Goal: Task Accomplishment & Management: Use online tool/utility

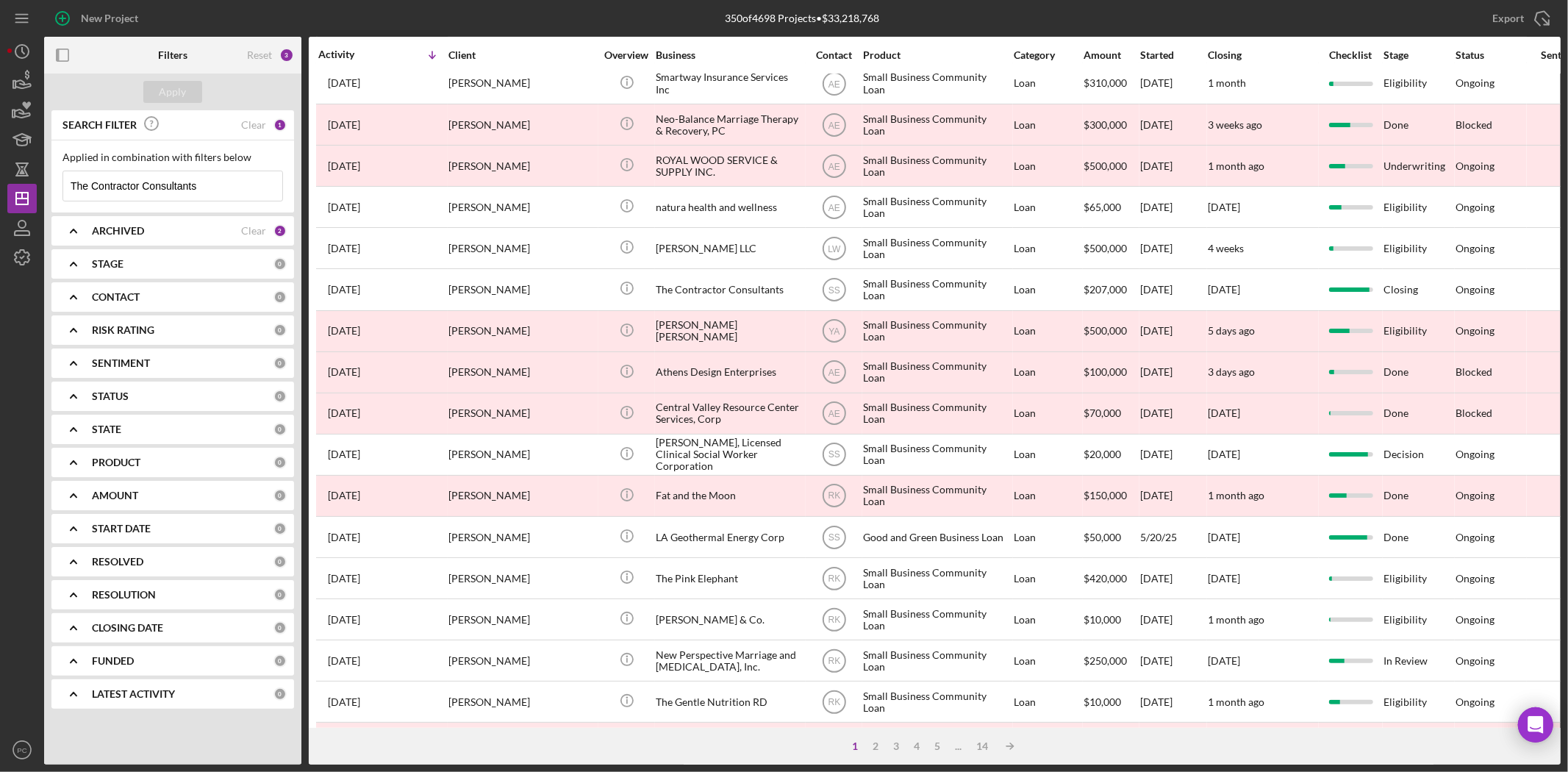
scroll to position [85, 0]
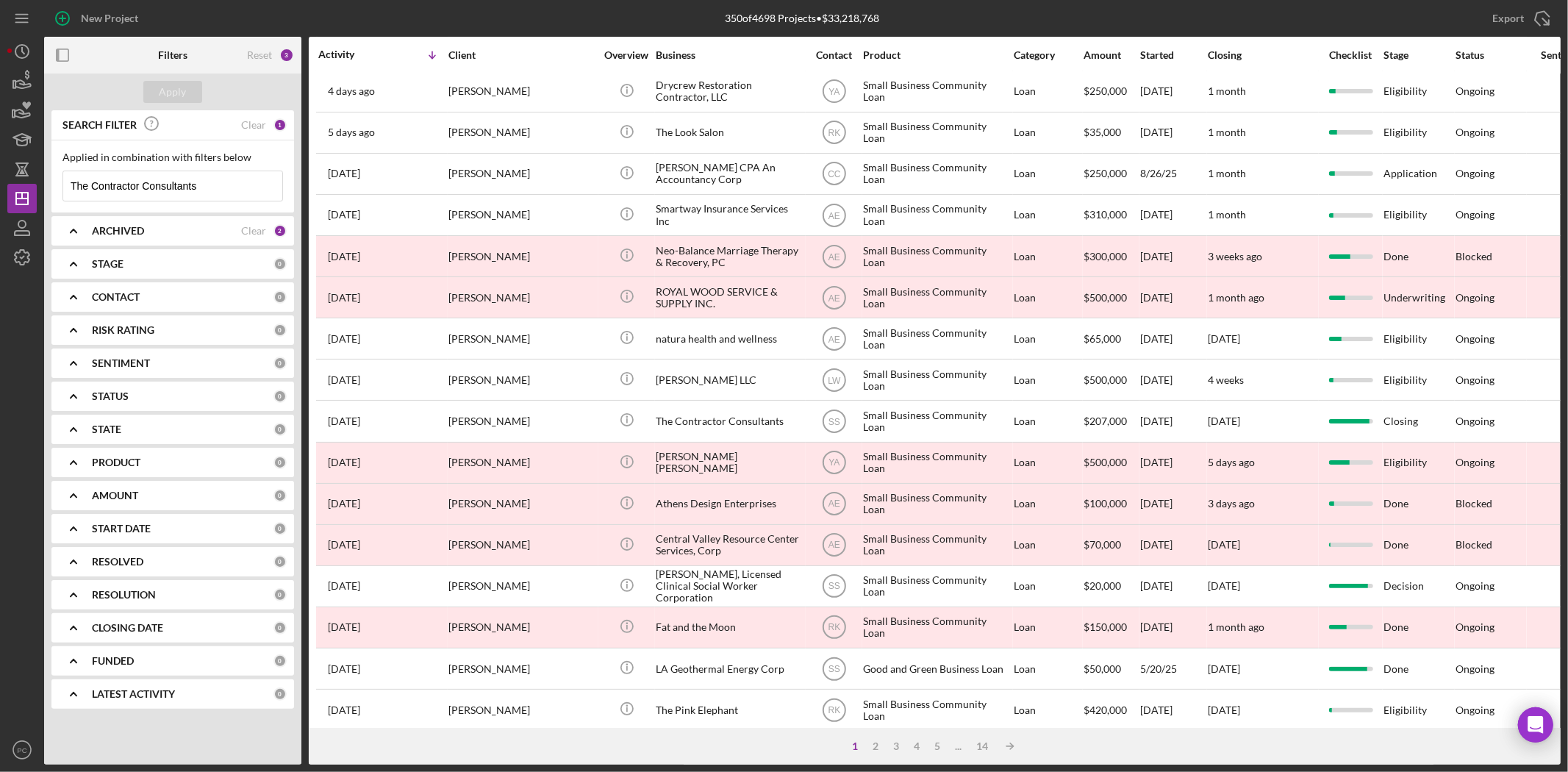
click at [243, 199] on input "The Contractor Consultants" at bounding box center [172, 186] width 219 height 29
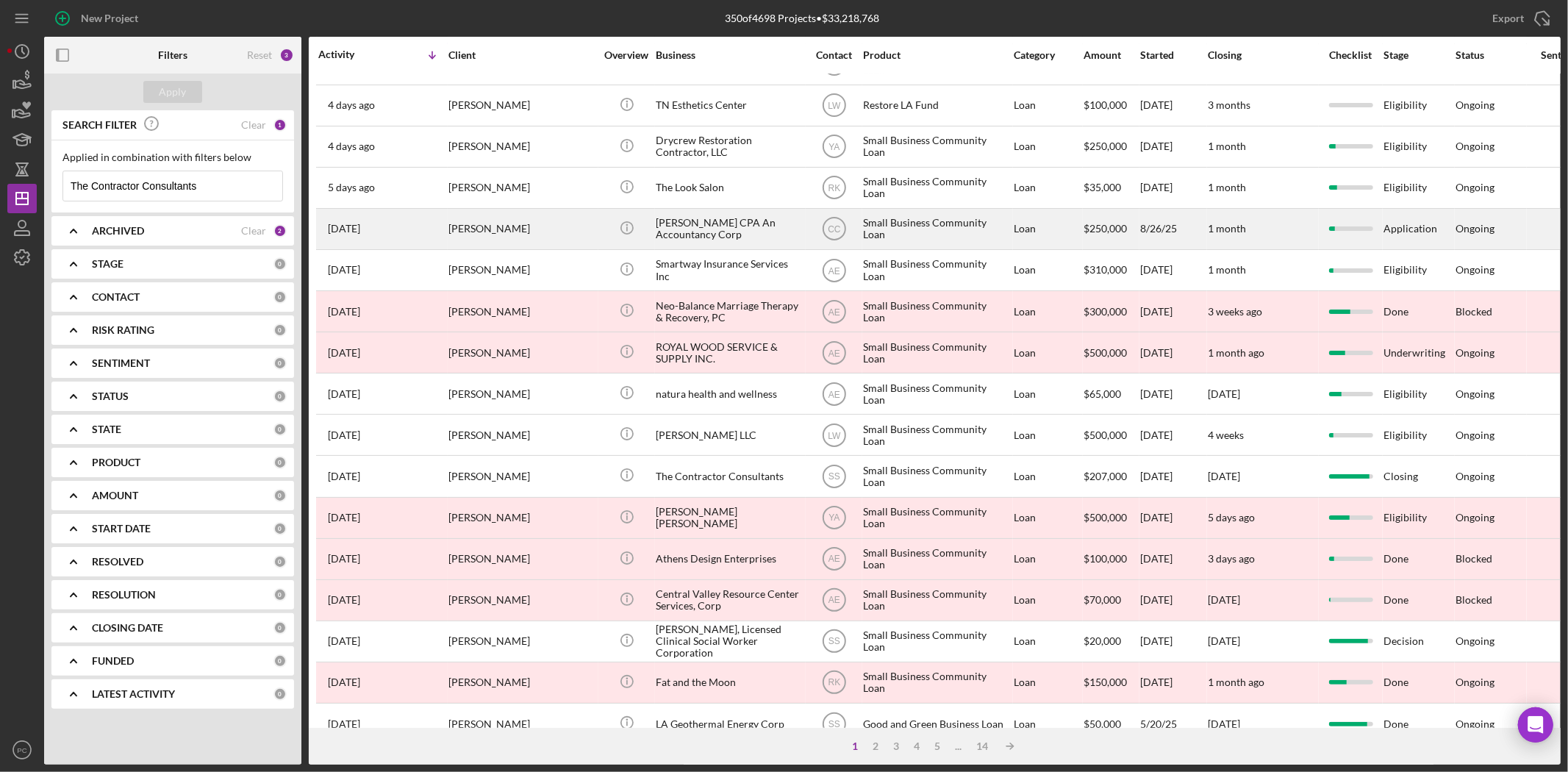
scroll to position [0, 0]
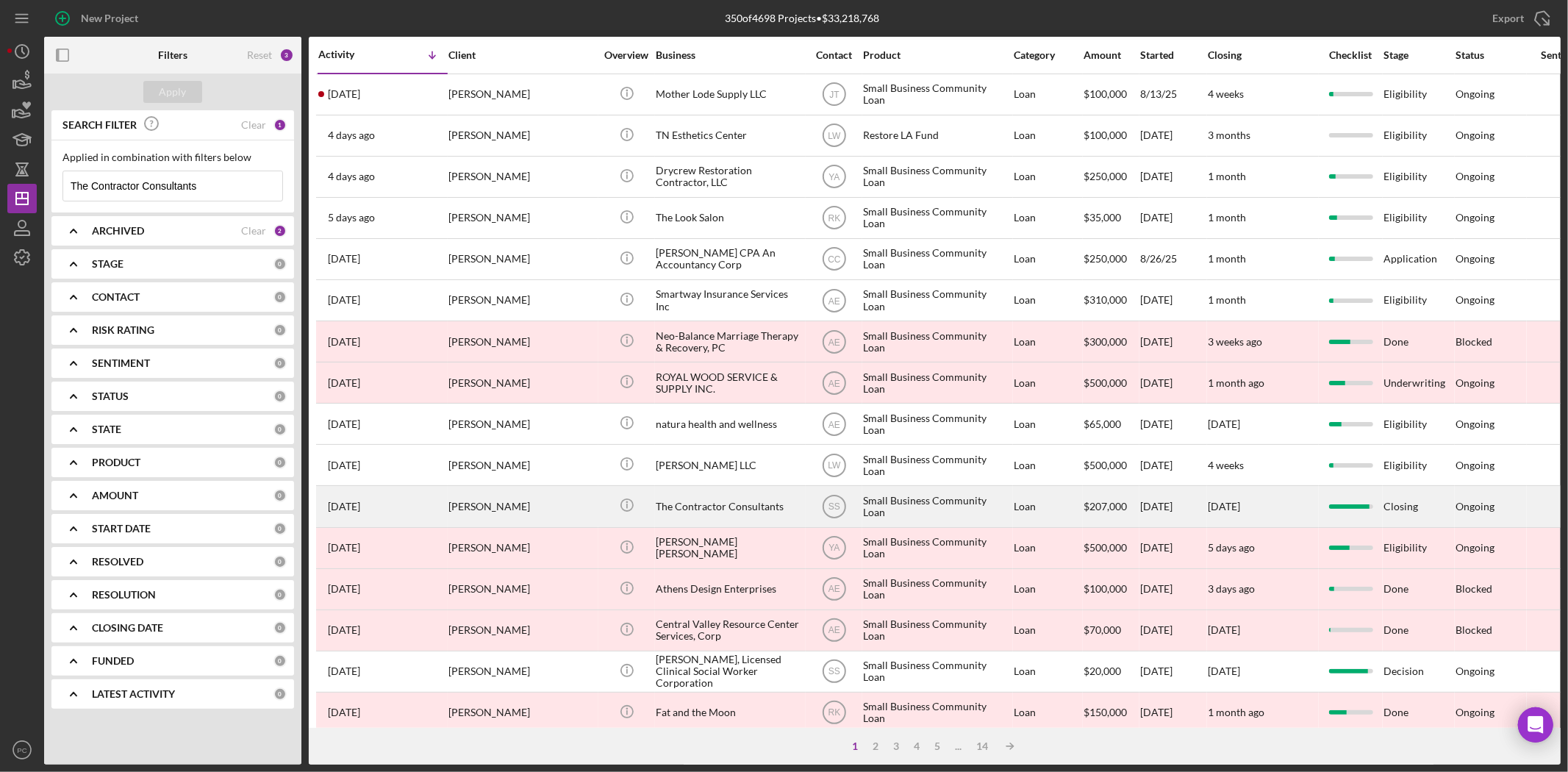
click at [604, 512] on div "Icon/Info" at bounding box center [627, 506] width 55 height 39
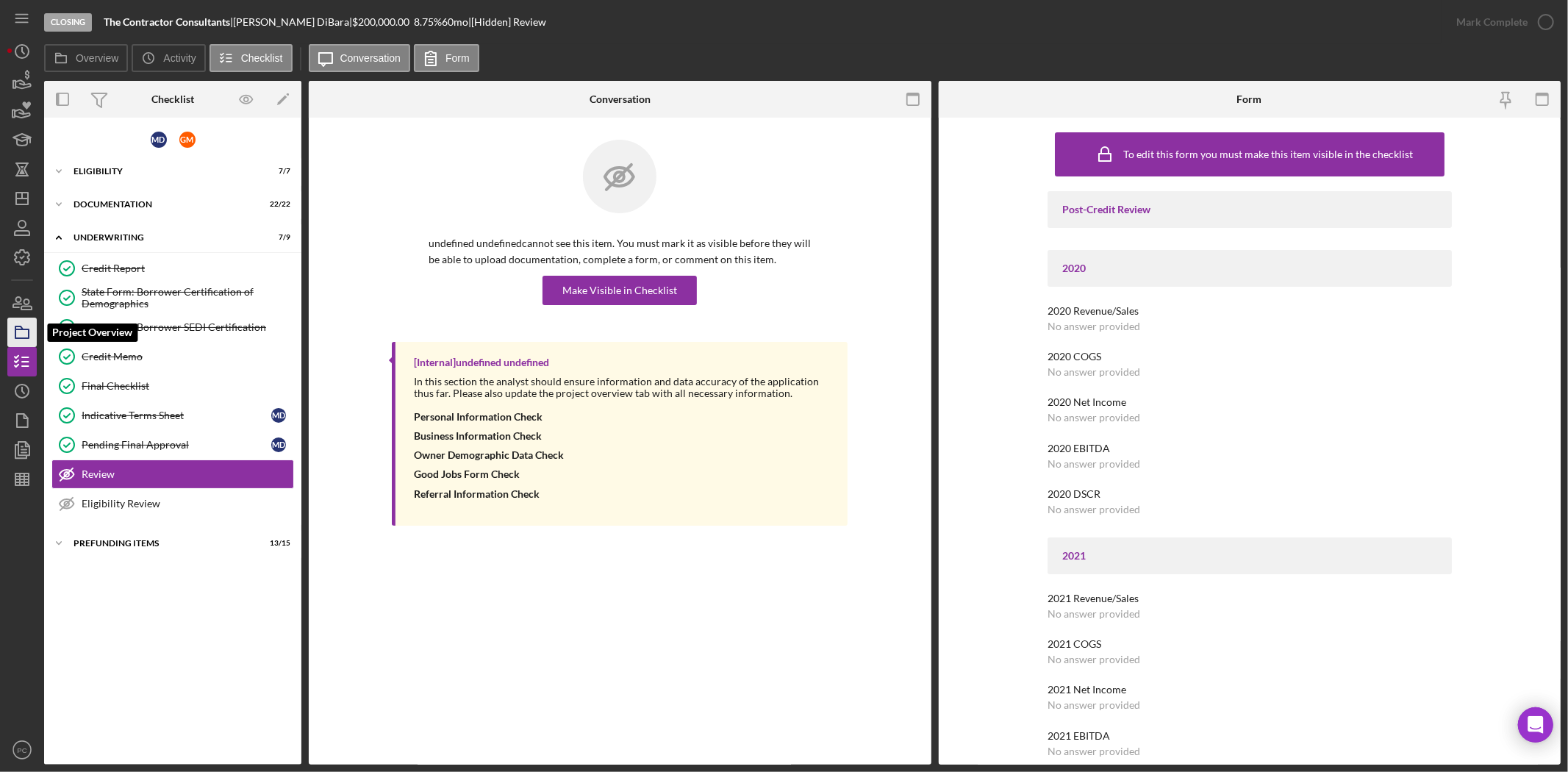
click at [22, 325] on icon "button" at bounding box center [22, 332] width 37 height 37
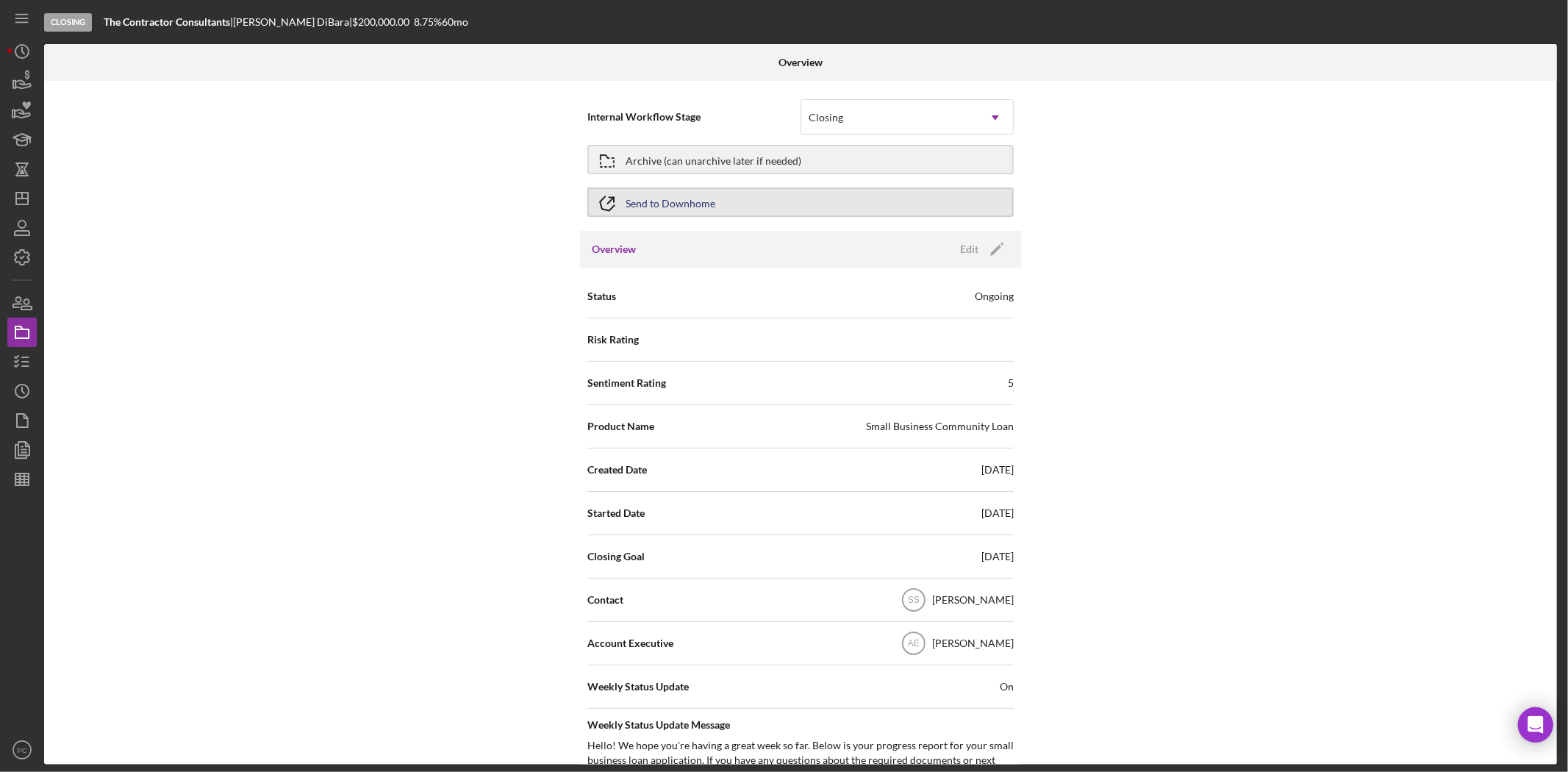
click at [883, 205] on button "Send to Downhome" at bounding box center [800, 202] width 426 height 29
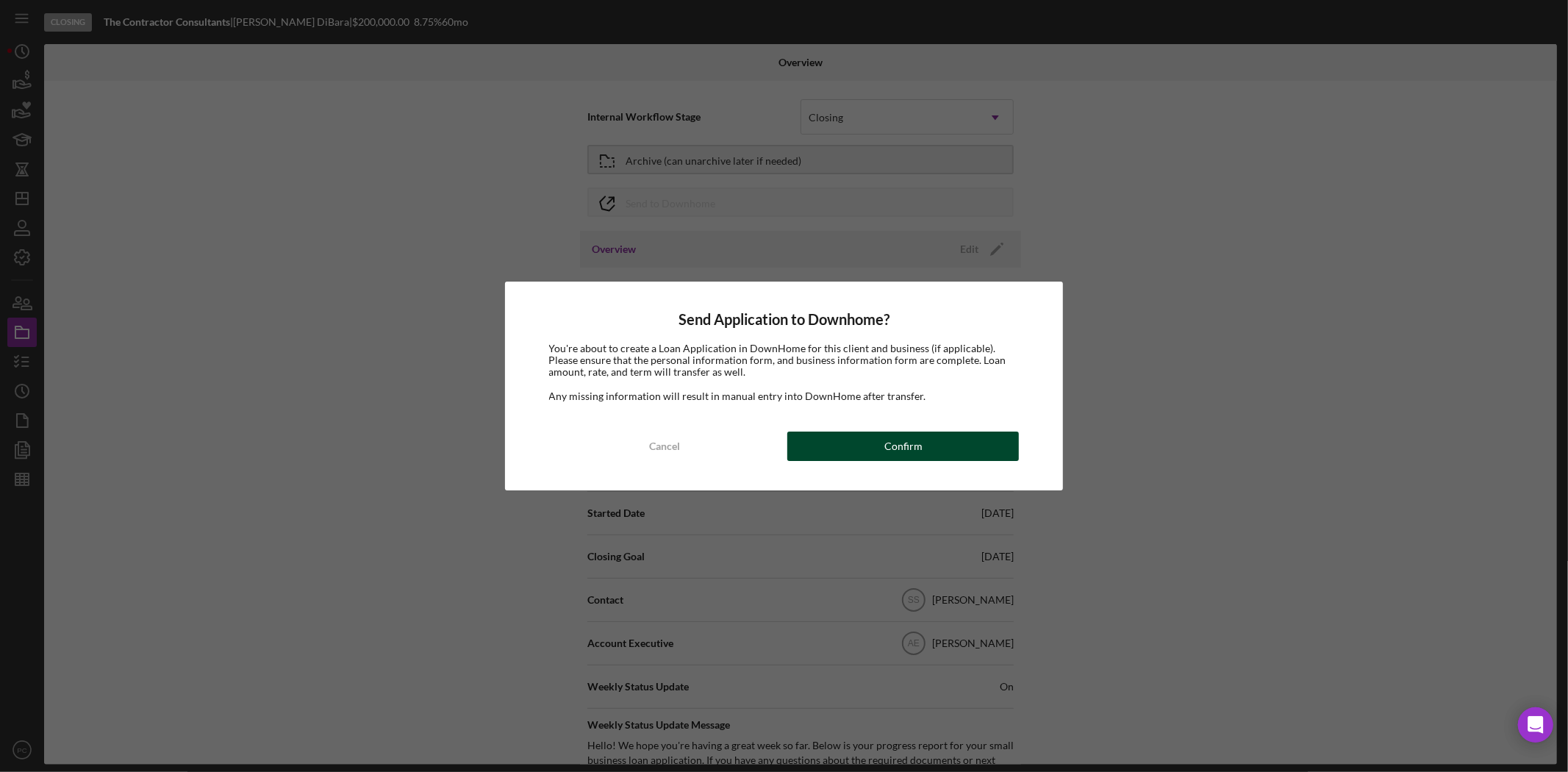
click at [886, 449] on div "Confirm" at bounding box center [903, 446] width 38 height 29
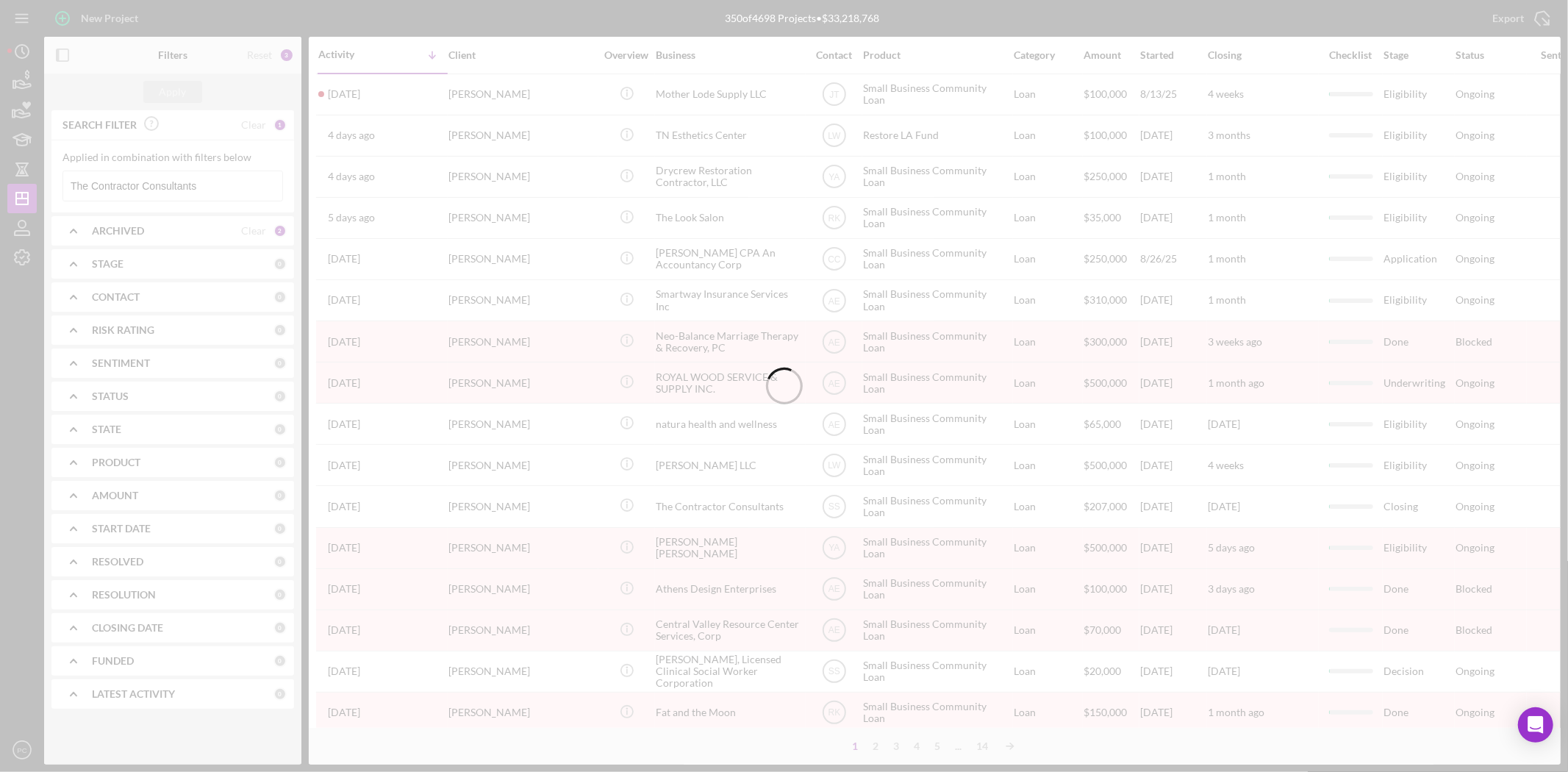
click at [203, 188] on input "The Contractor Consultants" at bounding box center [172, 186] width 219 height 29
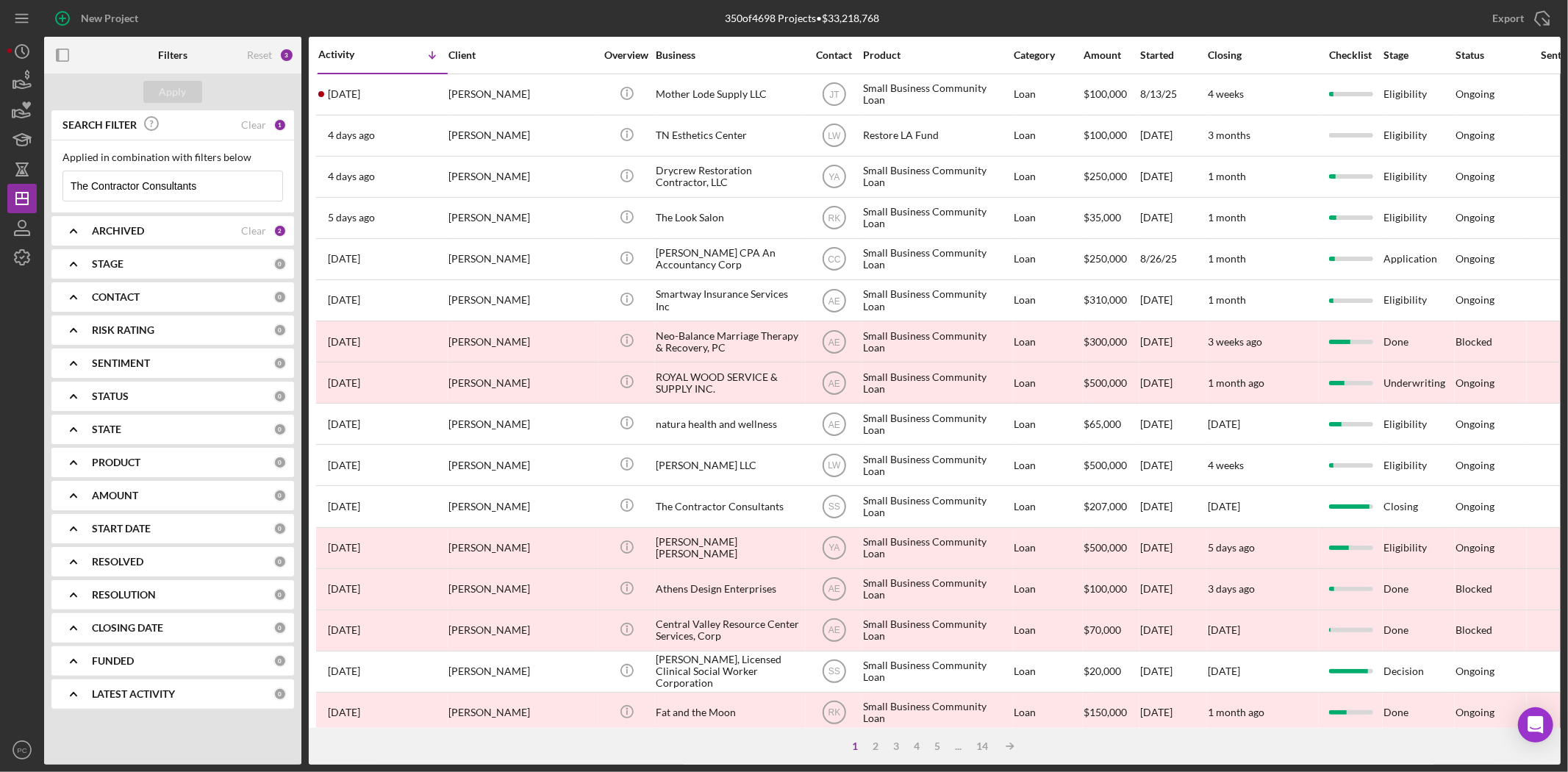
click at [203, 188] on input "The Contractor Consultants" at bounding box center [172, 186] width 219 height 29
type input "won yoo"
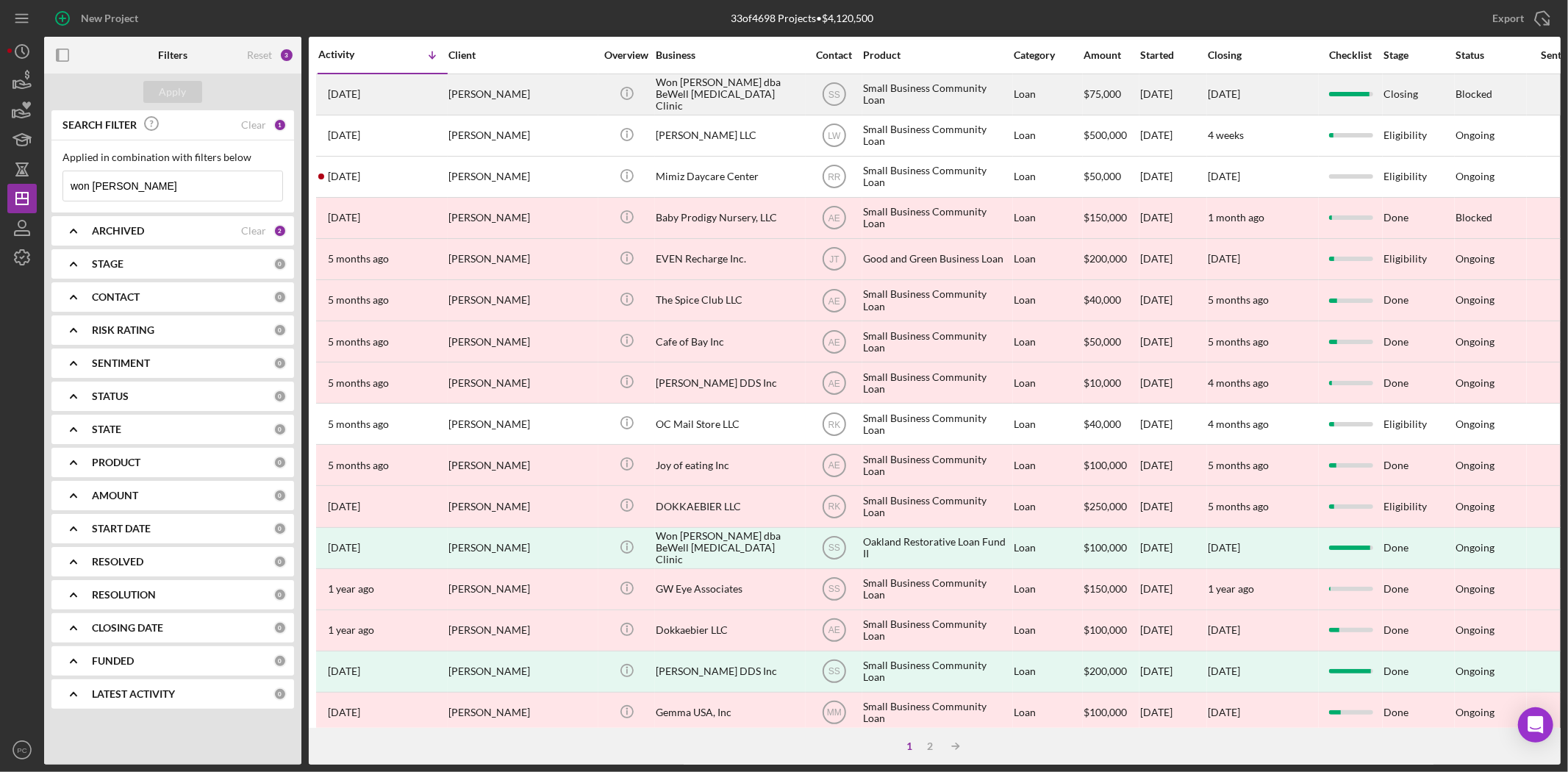
click at [481, 86] on div "Won Yoo" at bounding box center [521, 94] width 147 height 39
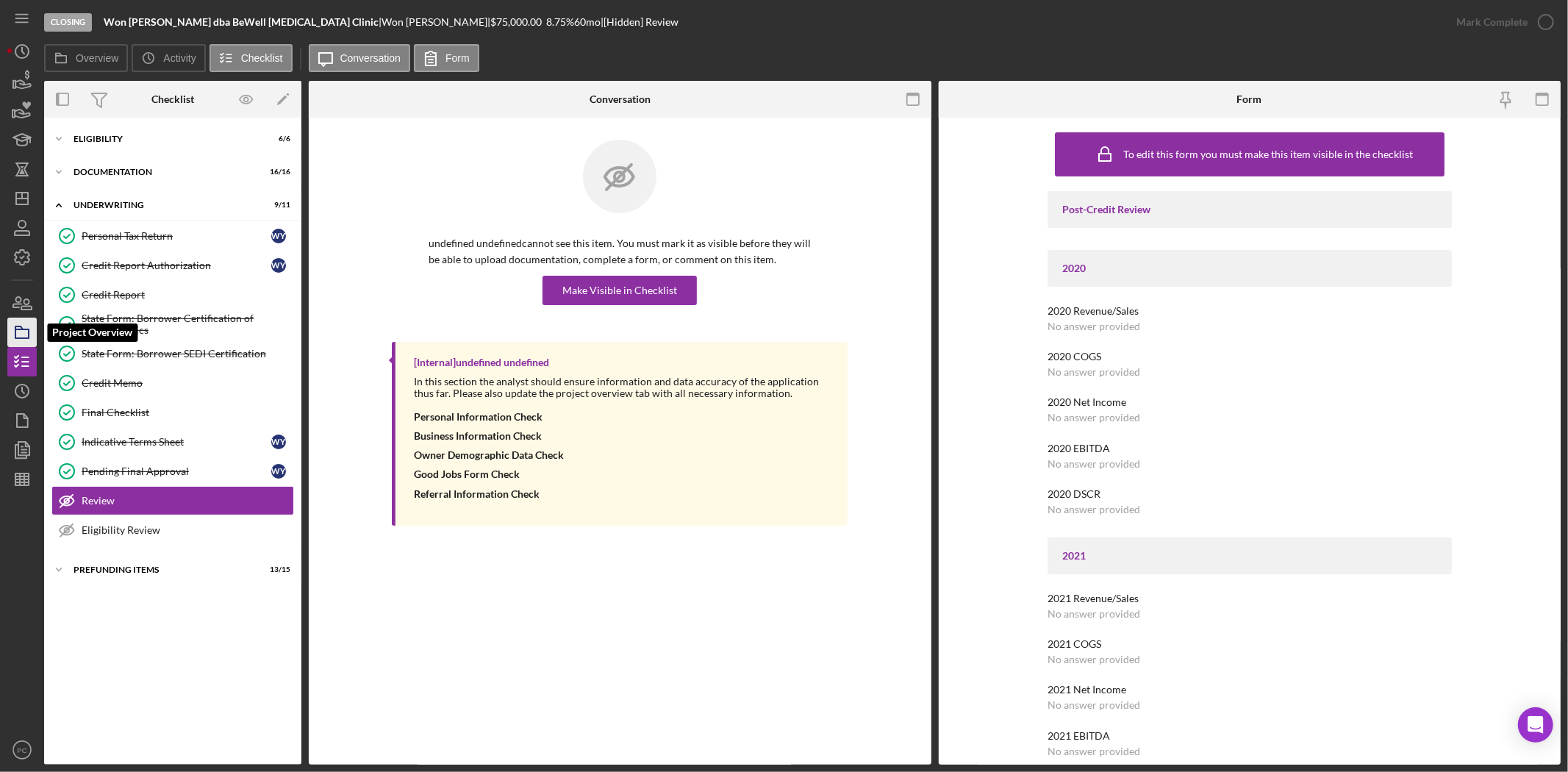
click at [22, 340] on icon "button" at bounding box center [22, 332] width 37 height 37
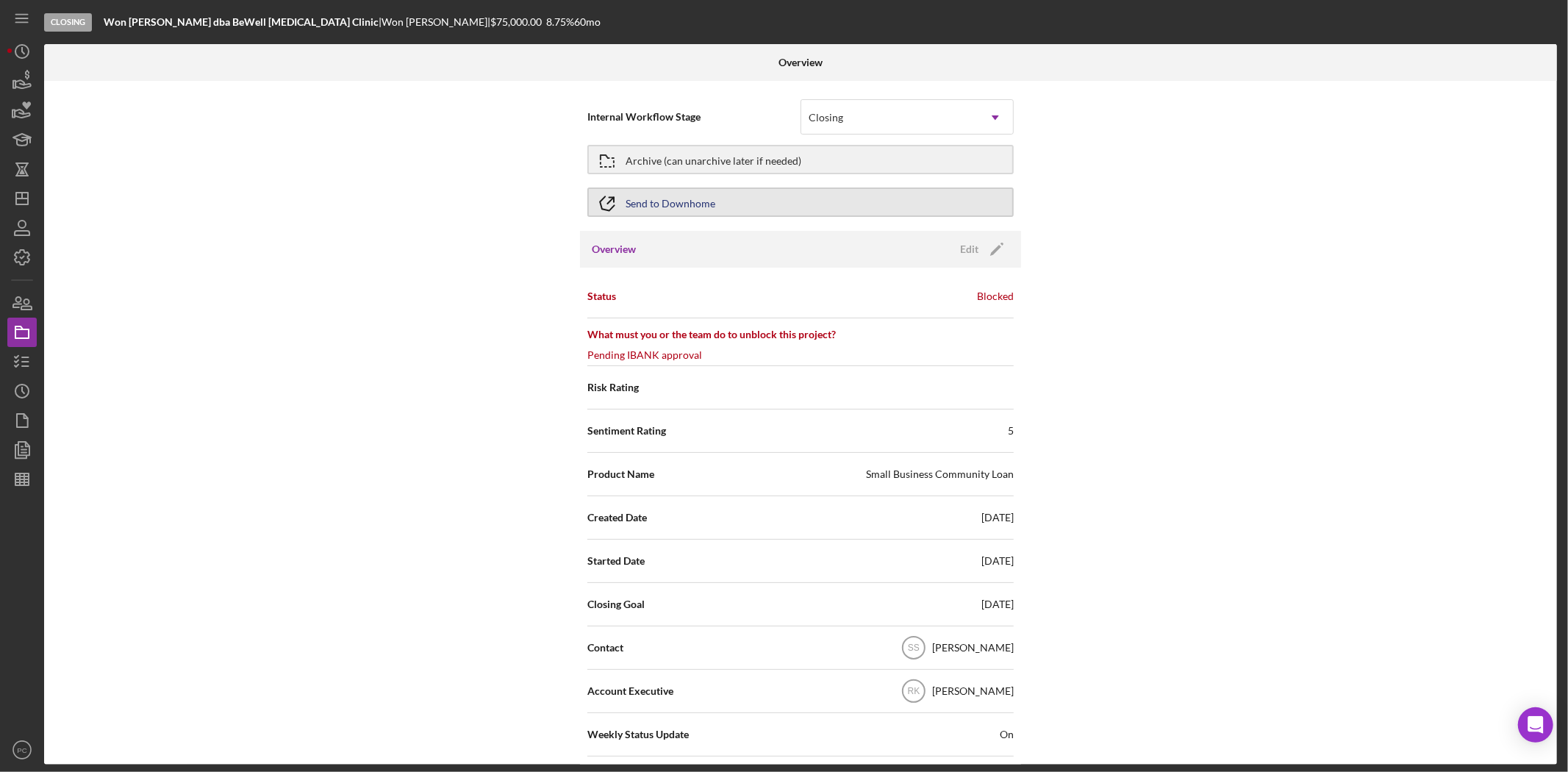
click at [922, 192] on button "Send to Downhome" at bounding box center [800, 202] width 426 height 29
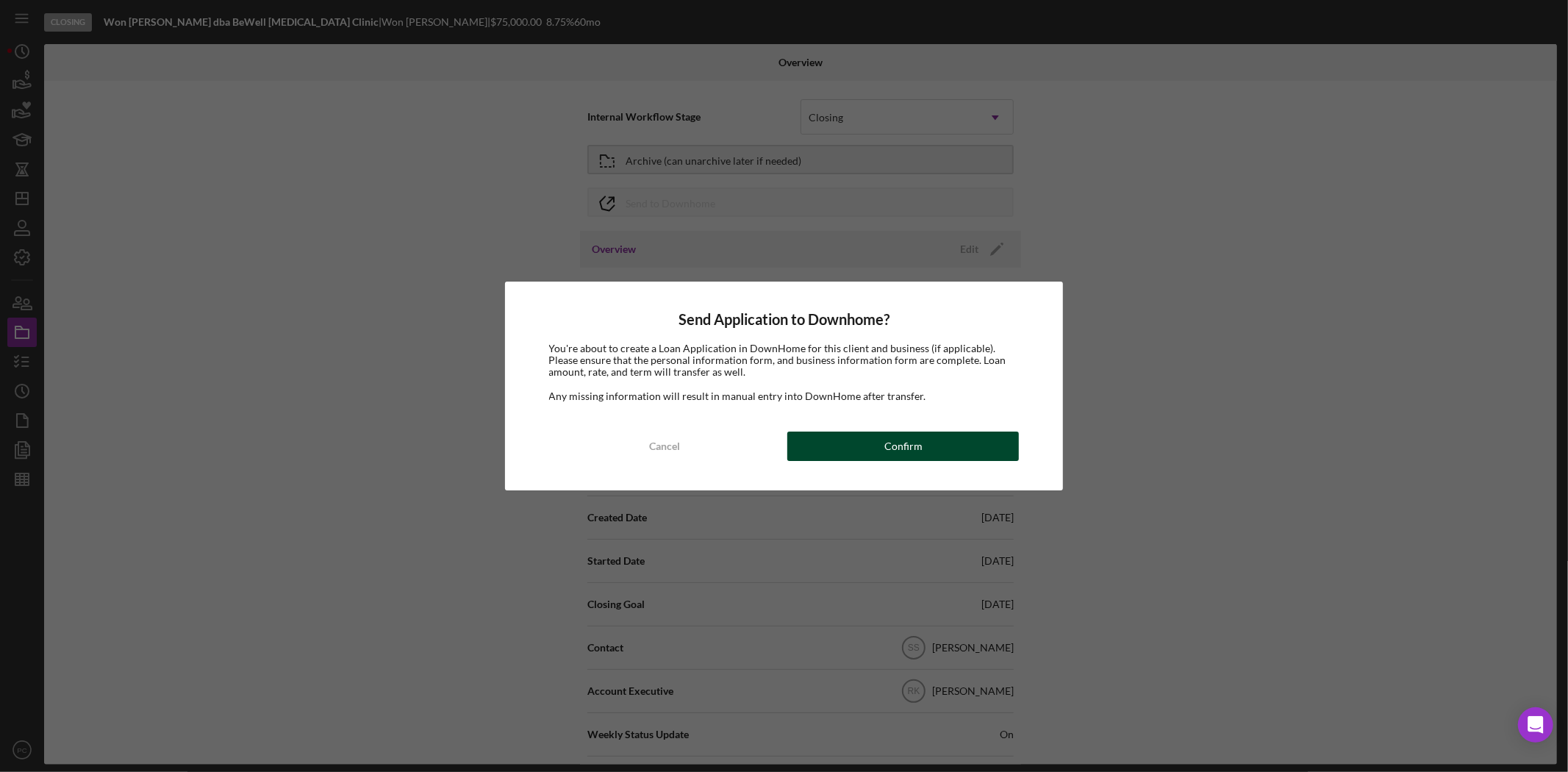
click at [897, 434] on div "Confirm" at bounding box center [903, 446] width 38 height 29
click at [1110, 195] on div "Send Application to Downhome? You're about to create a Loan Application in Down…" at bounding box center [784, 386] width 1568 height 772
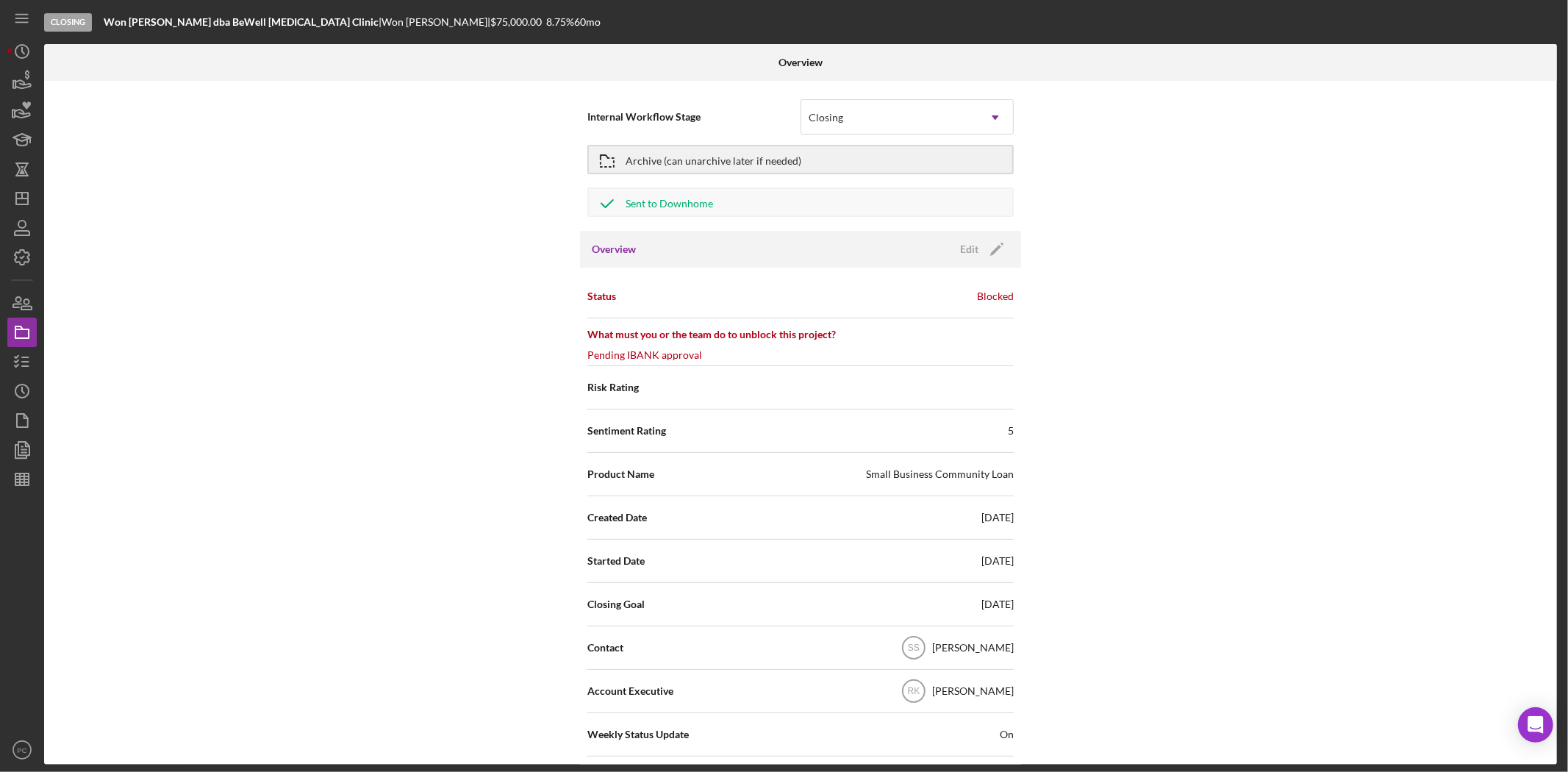
click at [355, 384] on div "Internal Workflow Stage Closing Icon/Dropdown Arrow Archive (can unarchive late…" at bounding box center [800, 423] width 1513 height 684
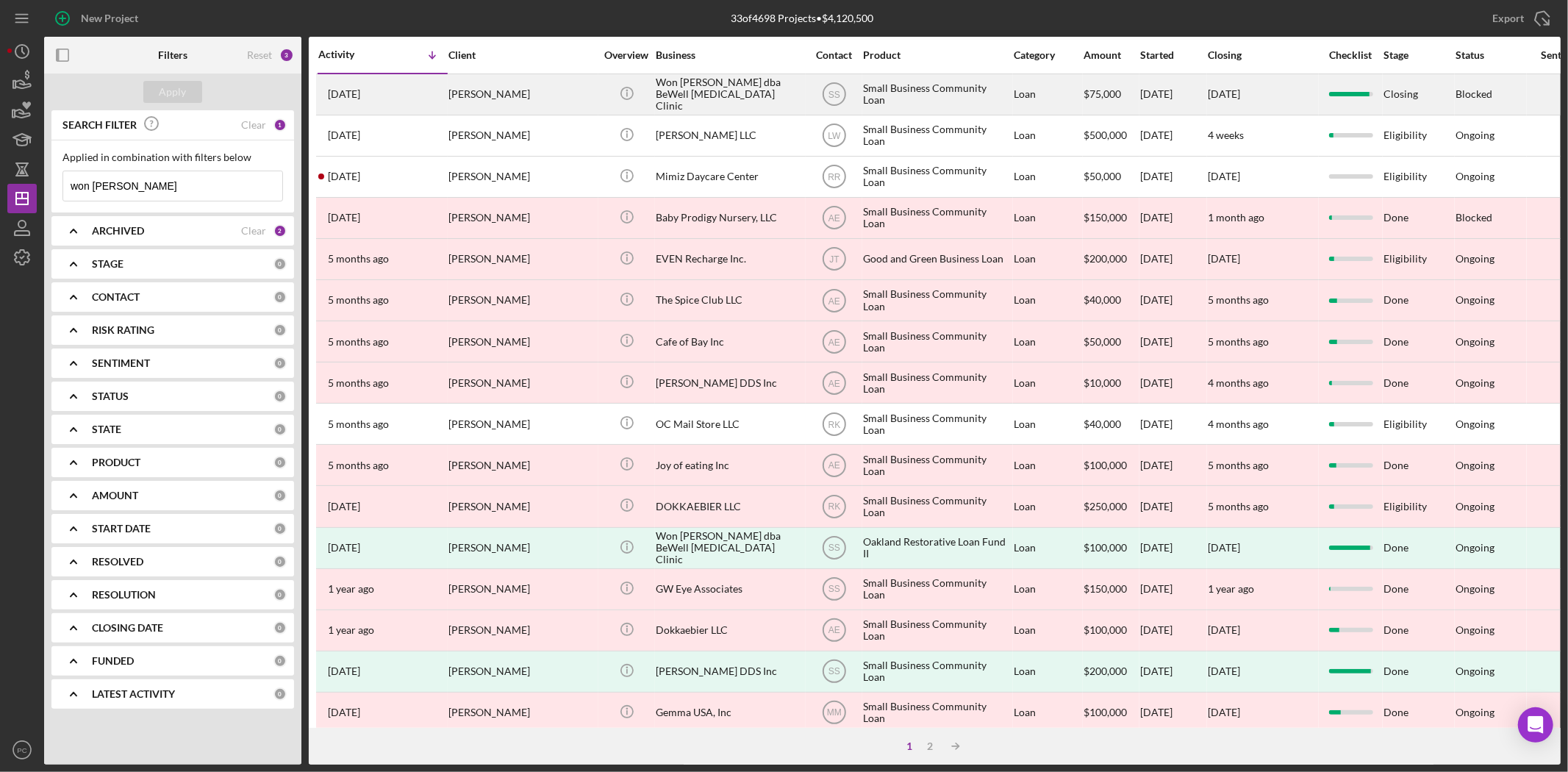
click at [703, 93] on div "Won S. Yoo dba BeWell Chiropractic Clinic" at bounding box center [729, 94] width 147 height 39
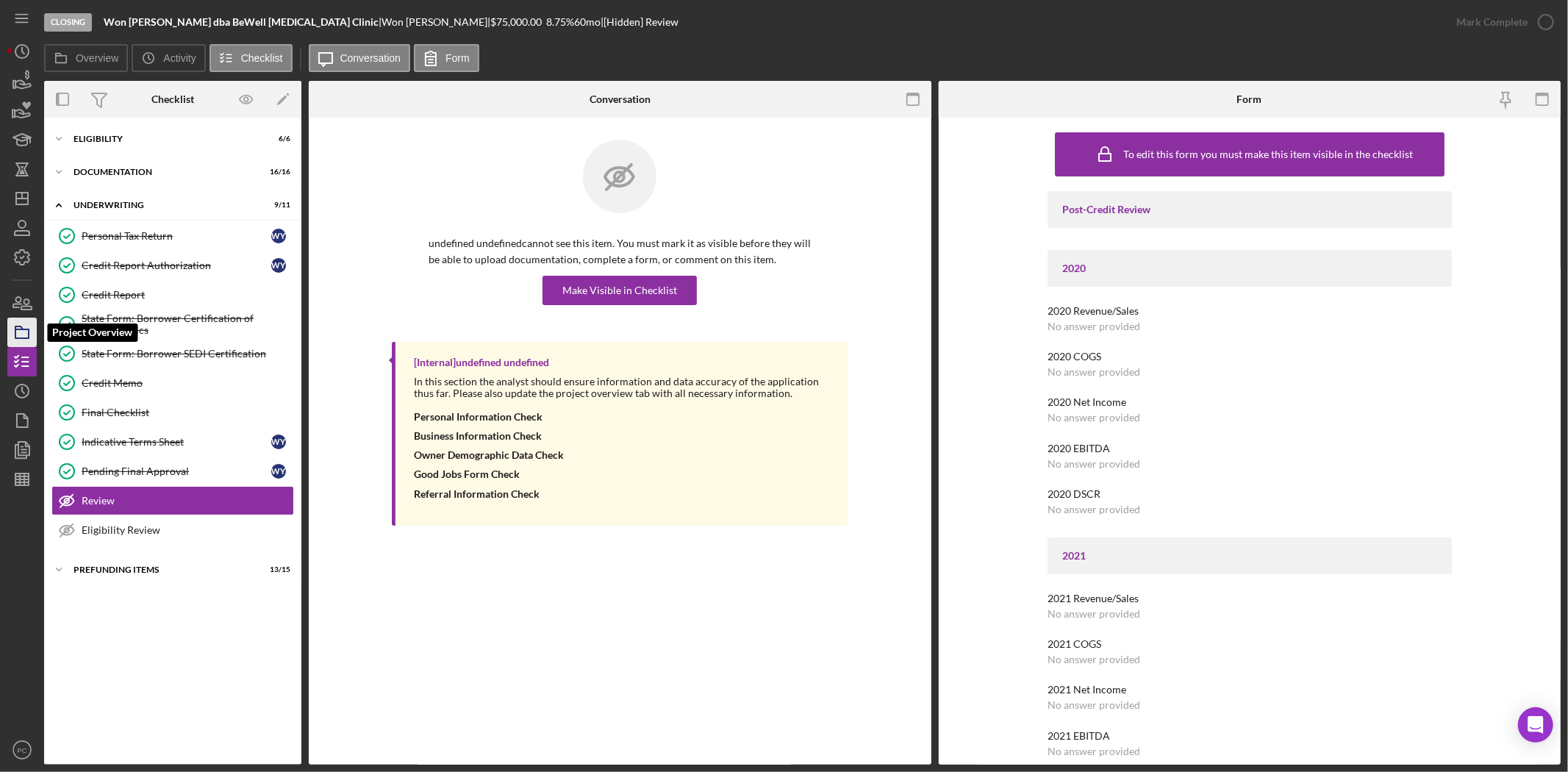
click at [25, 326] on icon "button" at bounding box center [22, 332] width 37 height 37
